Goal: Task Accomplishment & Management: Manage account settings

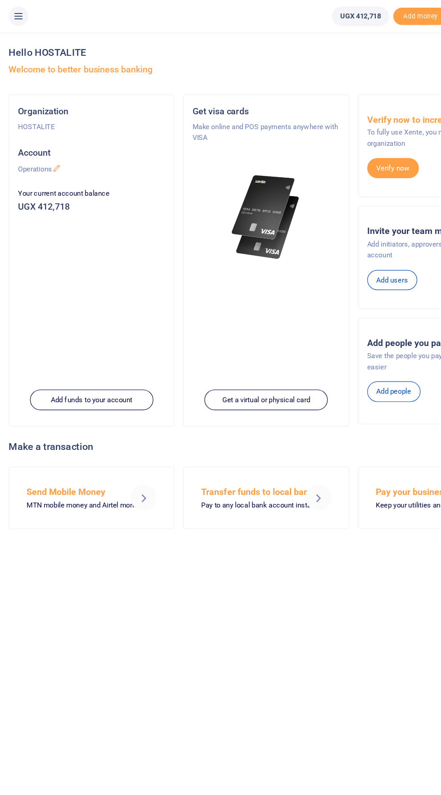
click at [15, 12] on icon at bounding box center [15, 14] width 9 height 10
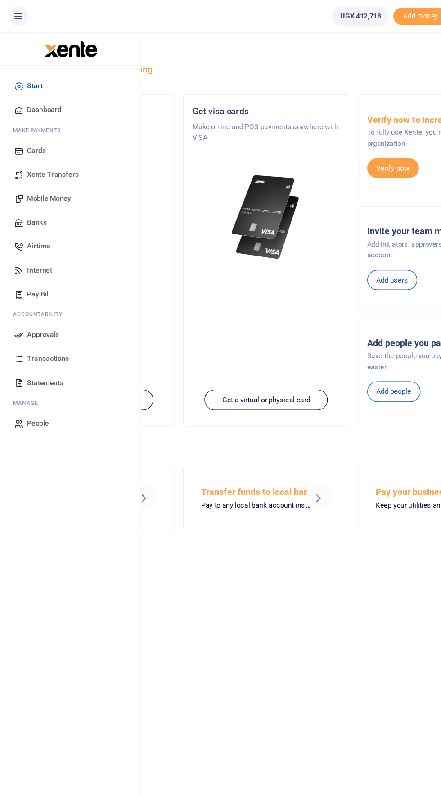
click at [46, 166] on span "Mobile Money" at bounding box center [40, 164] width 36 height 9
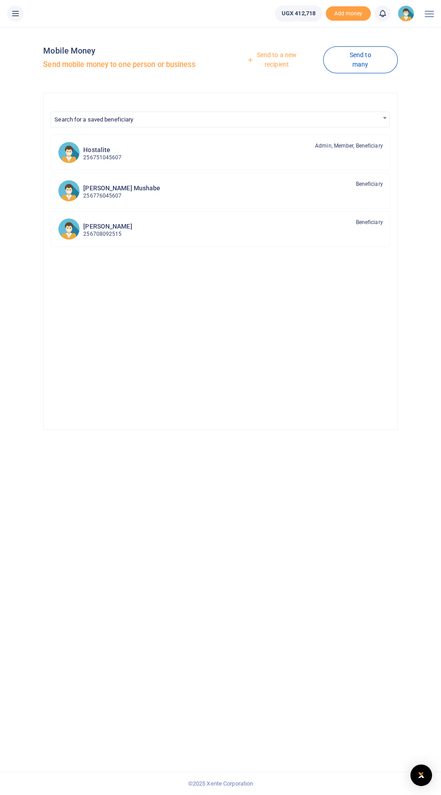
click at [270, 63] on link "Send to a new recipient" at bounding box center [273, 60] width 99 height 26
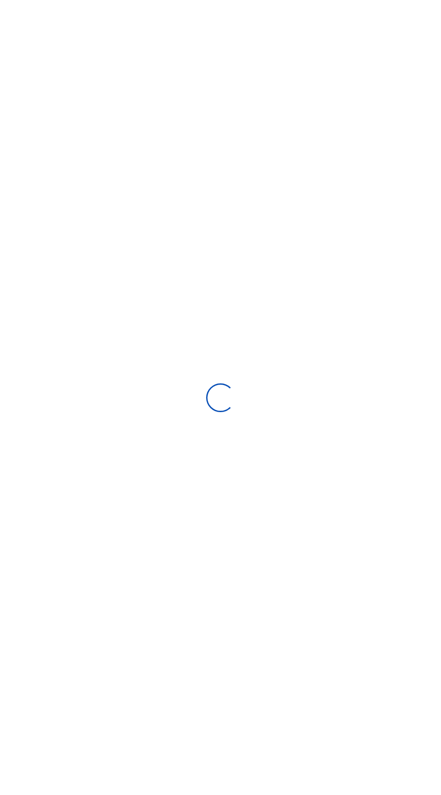
select select
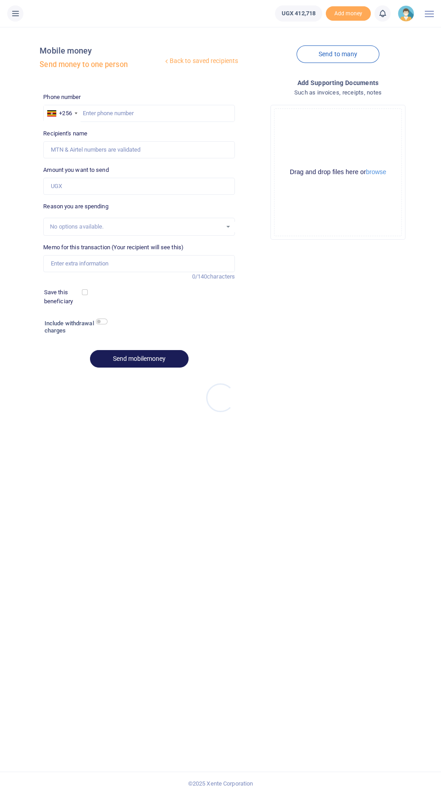
click at [151, 114] on div at bounding box center [220, 397] width 441 height 795
paste input "[PHONE_NUMBER]"
click at [92, 113] on input "[PHONE_NUMBER]" at bounding box center [139, 113] width 192 height 17
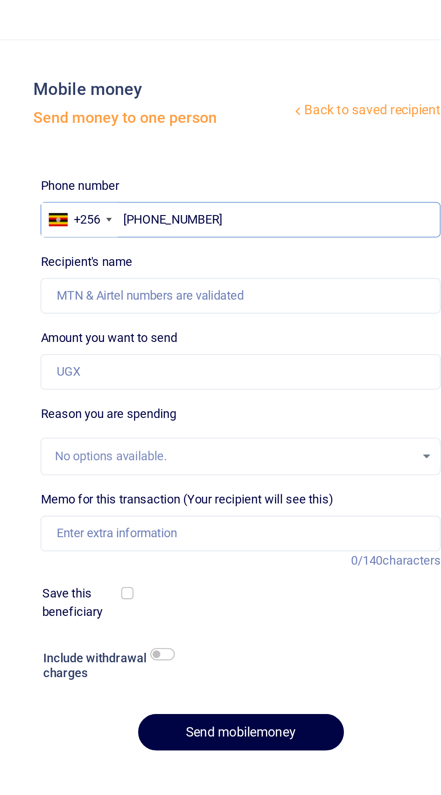
click at [96, 112] on input "[PHONE_NUMBER]" at bounding box center [139, 113] width 192 height 17
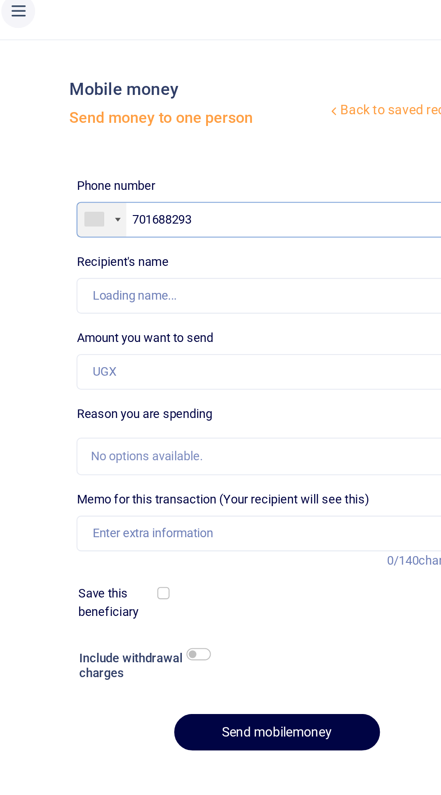
type input "701688293"
click at [54, 113] on div at bounding box center [51, 113] width 9 height 7
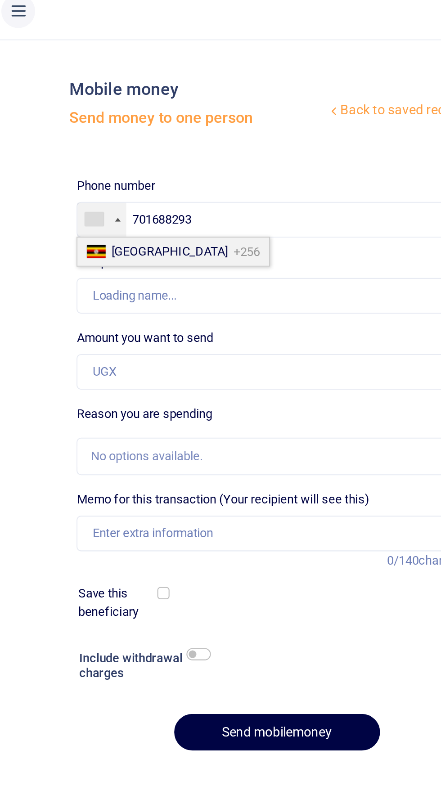
click at [69, 133] on li "[GEOGRAPHIC_DATA] +256" at bounding box center [90, 128] width 92 height 13
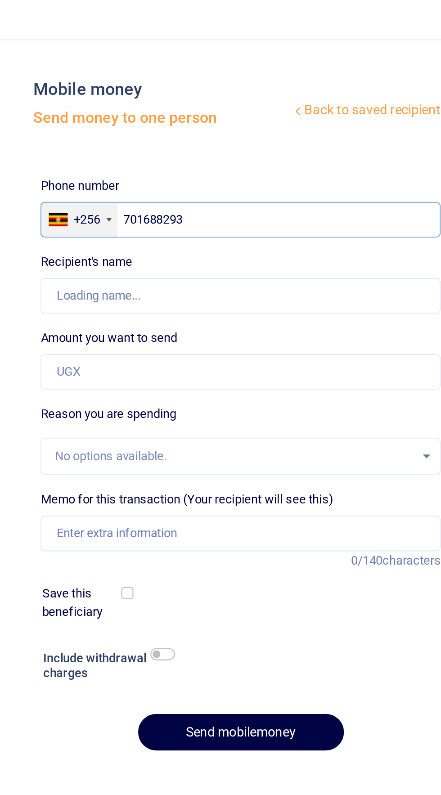
type input "[PERSON_NAME]"
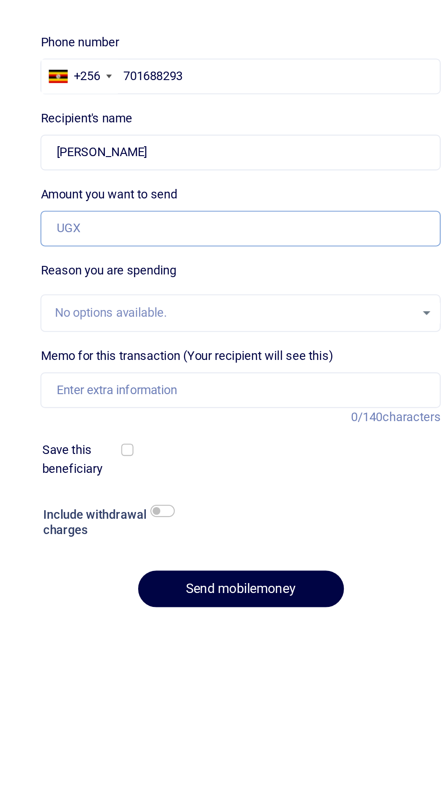
click at [119, 188] on input "Amount you want to send" at bounding box center [139, 186] width 192 height 17
type input "200,000"
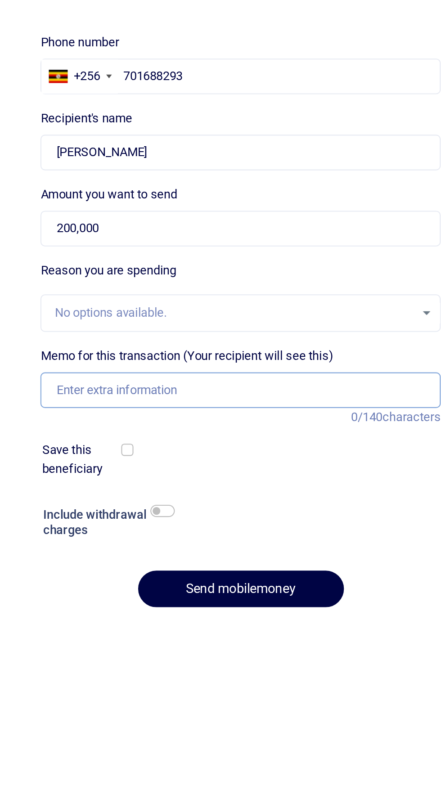
click at [125, 266] on input "Memo for this transaction (Your recipient will see this)" at bounding box center [139, 263] width 192 height 17
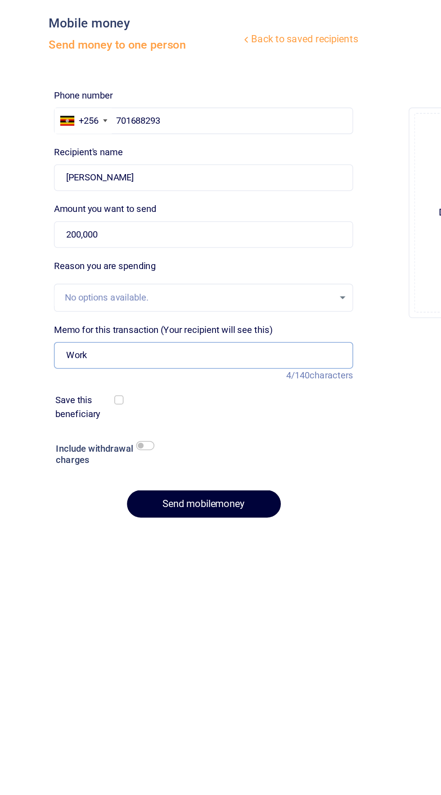
type input "Work"
click at [136, 363] on button "Send mobilemoney" at bounding box center [139, 359] width 98 height 18
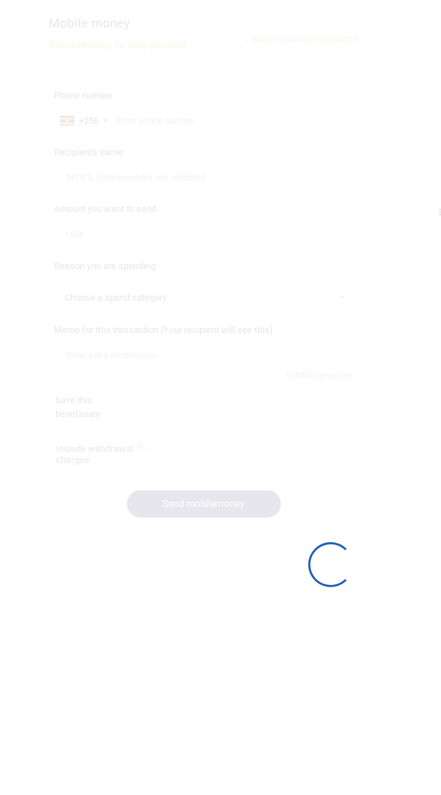
select select
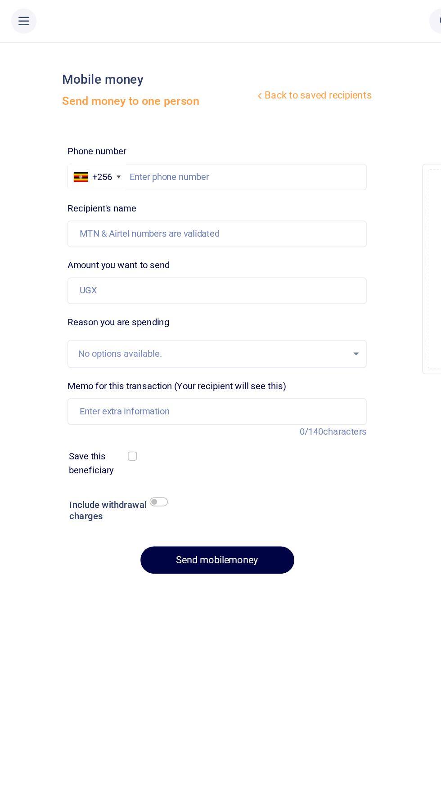
click at [17, 19] on button at bounding box center [15, 13] width 16 height 16
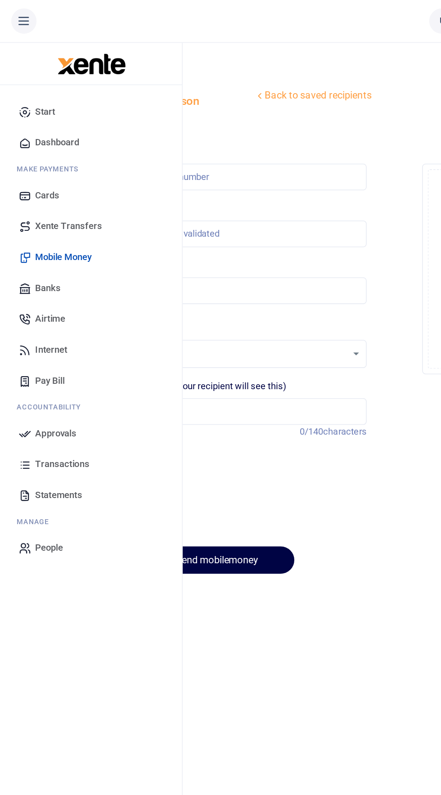
click at [34, 278] on span "Approvals" at bounding box center [35, 277] width 27 height 9
click at [26, 285] on link "Approvals" at bounding box center [58, 278] width 102 height 20
click at [24, 280] on span "Approvals" at bounding box center [35, 277] width 27 height 9
click at [44, 279] on span "Approvals" at bounding box center [35, 277] width 27 height 9
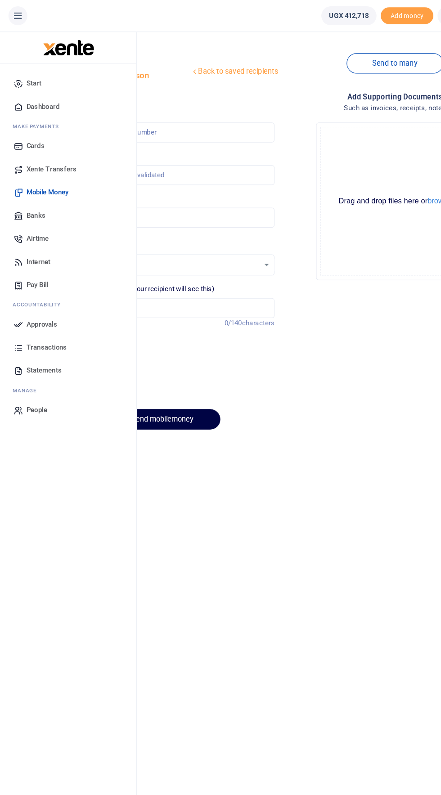
click at [35, 279] on span "Approvals" at bounding box center [35, 277] width 27 height 9
click at [40, 277] on span "Approvals" at bounding box center [35, 277] width 27 height 9
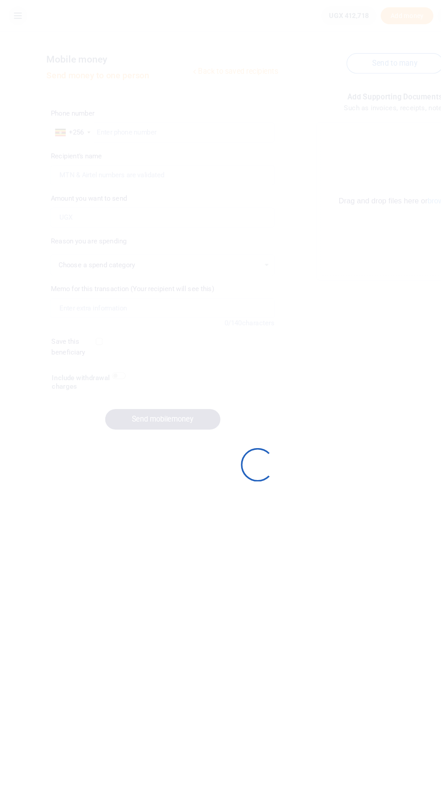
select select
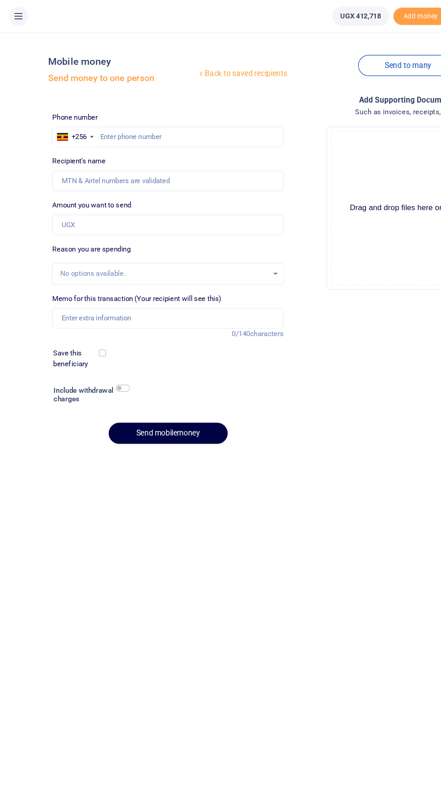
click at [18, 19] on button at bounding box center [15, 13] width 16 height 16
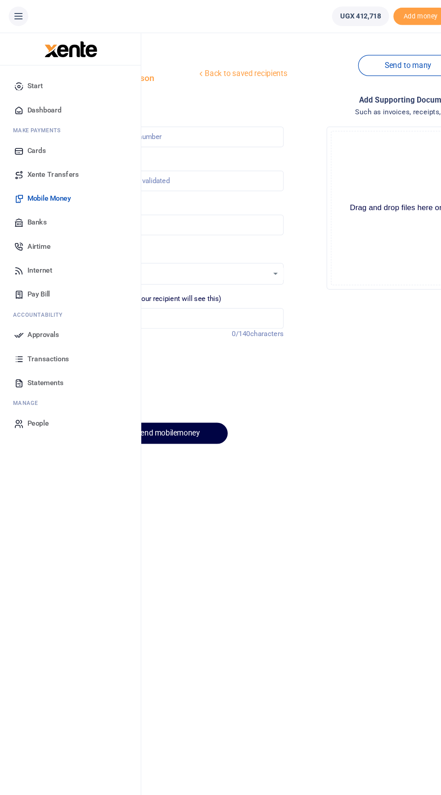
click at [46, 272] on link "Approvals" at bounding box center [58, 278] width 102 height 20
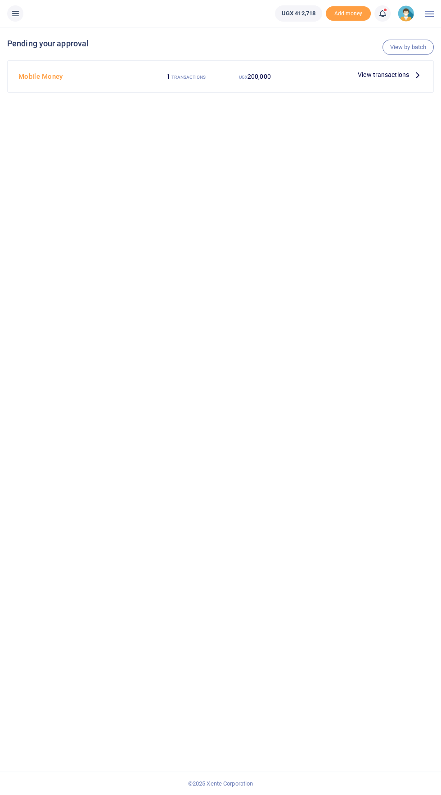
click at [403, 76] on span "View transactions" at bounding box center [382, 75] width 51 height 10
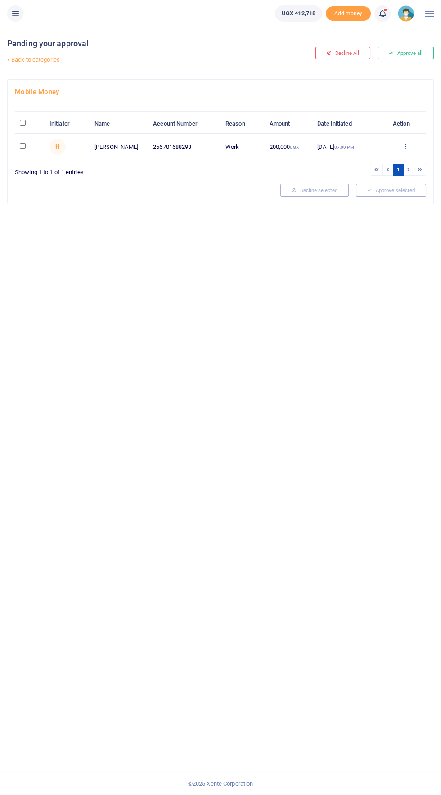
click at [406, 144] on icon at bounding box center [405, 146] width 6 height 6
click at [378, 157] on link "Approve" at bounding box center [372, 162] width 71 height 13
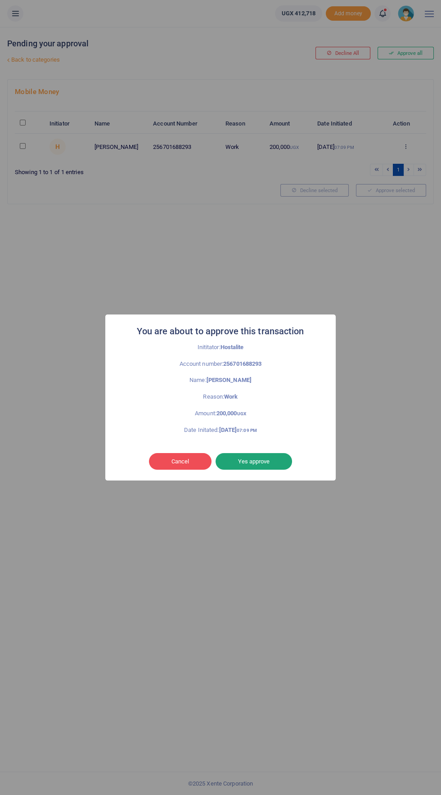
click at [261, 465] on button "Yes approve" at bounding box center [253, 461] width 76 height 17
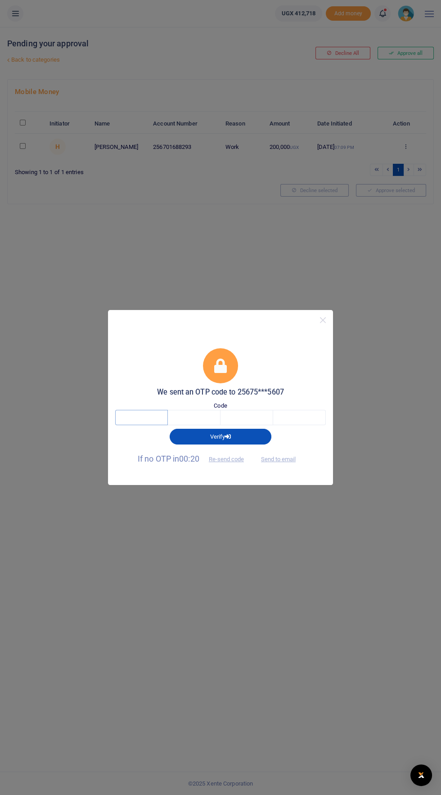
click at [141, 420] on input "text" at bounding box center [141, 417] width 53 height 15
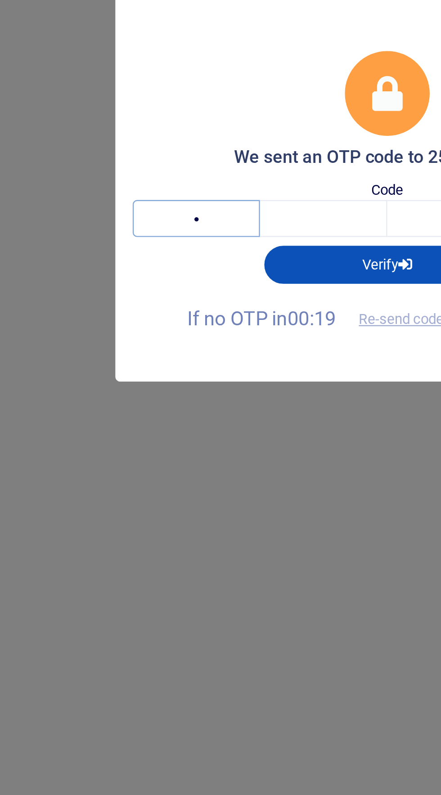
type input "5"
type input "8"
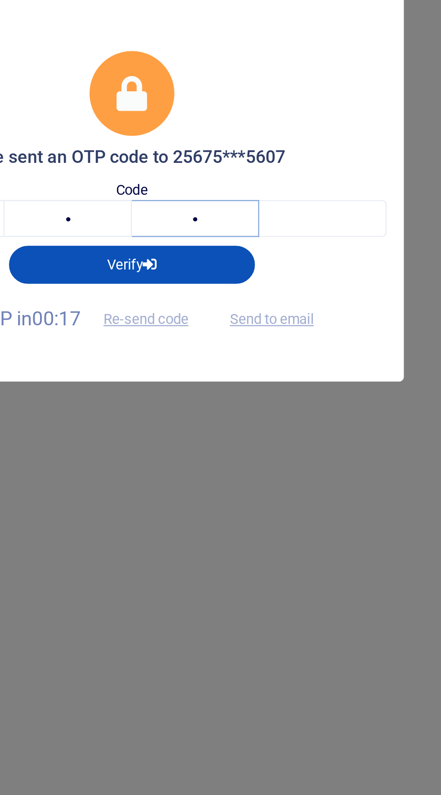
type input "4"
type input "0"
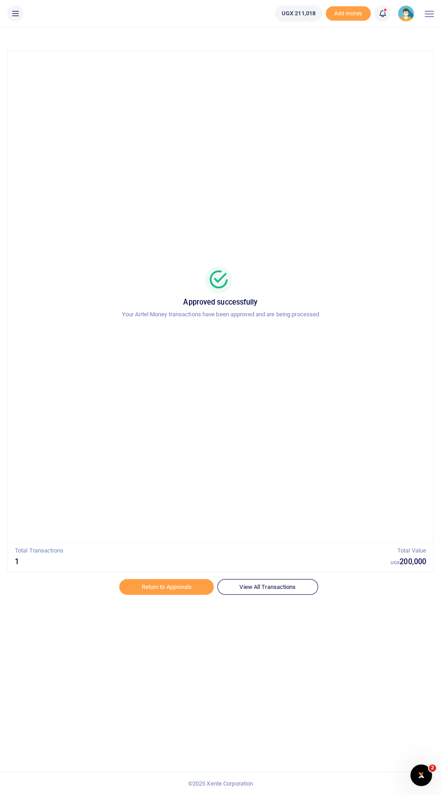
click at [22, 11] on button at bounding box center [15, 13] width 16 height 16
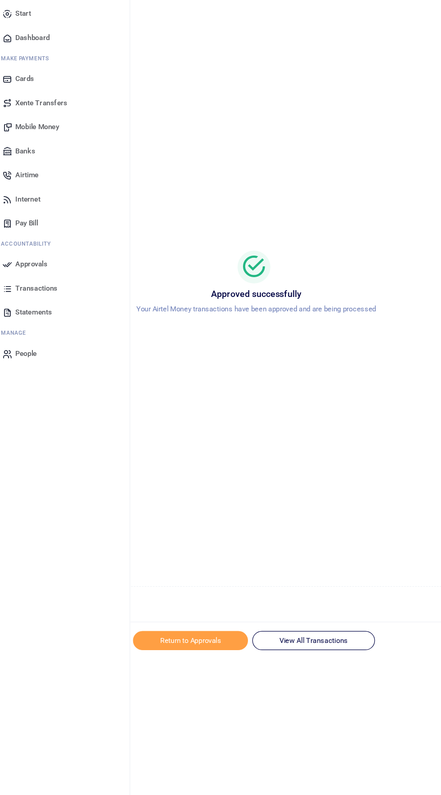
click at [54, 300] on span "Transactions" at bounding box center [39, 297] width 35 height 9
